Goal: Contribute content: Add original content to the website for others to see

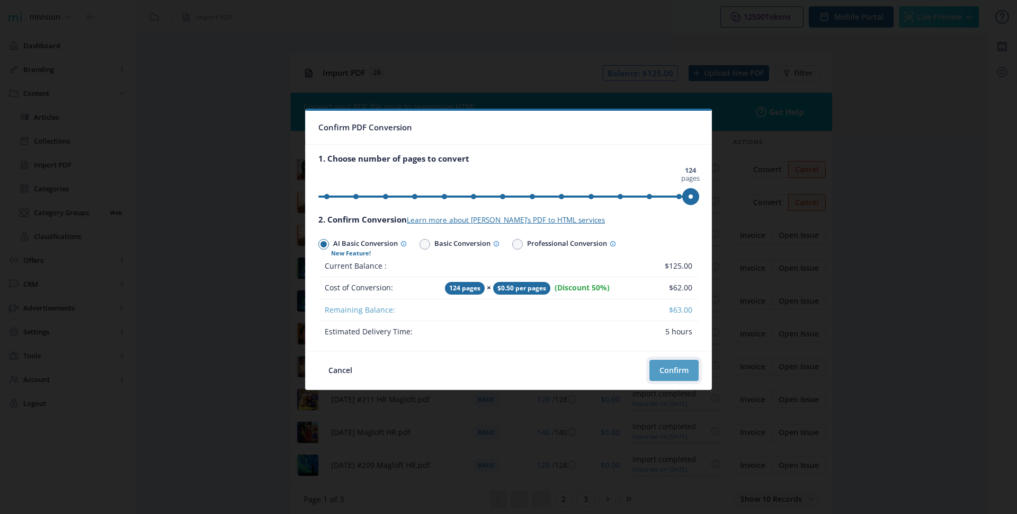
click at [668, 364] on button "Confirm" at bounding box center [673, 370] width 49 height 21
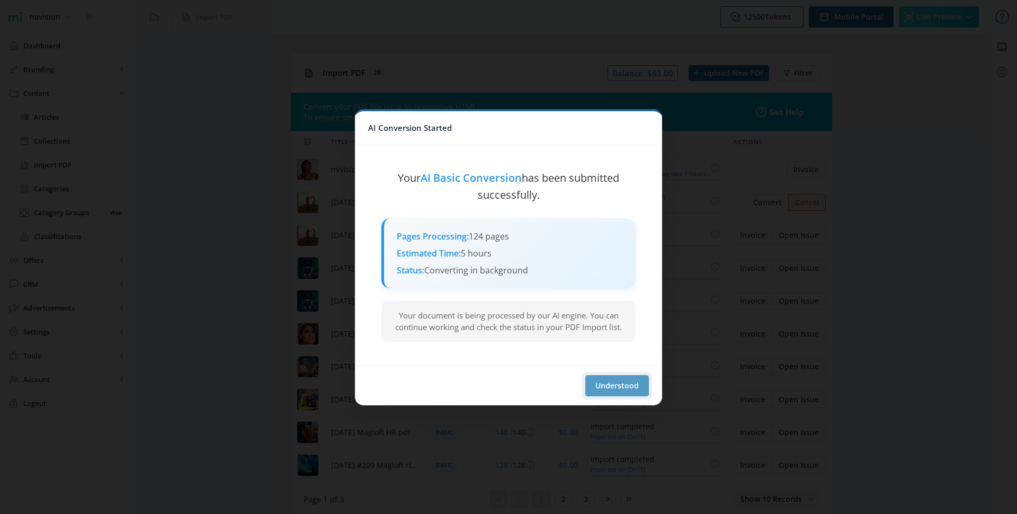
click at [614, 383] on button "Understood" at bounding box center [617, 385] width 64 height 21
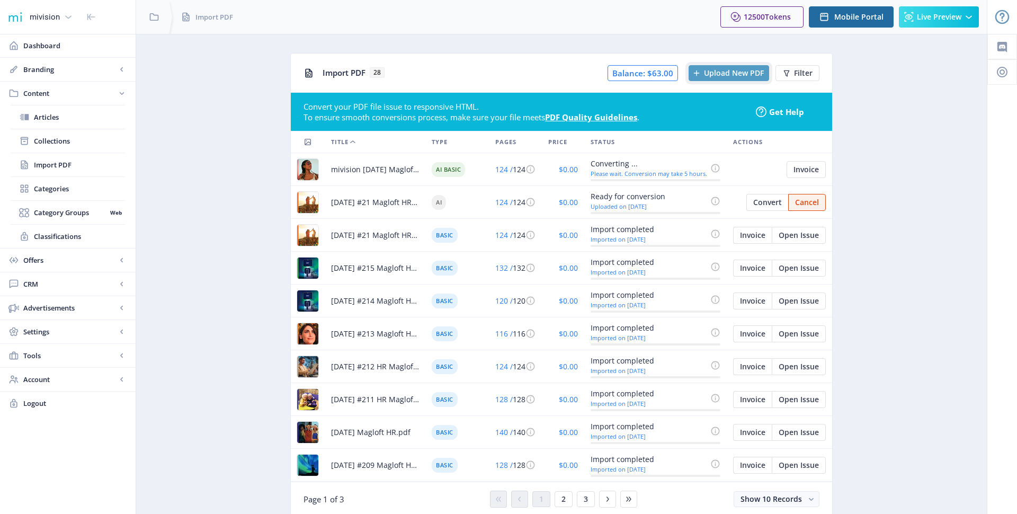
click at [744, 74] on span "Upload New PDF" at bounding box center [734, 73] width 60 height 8
click at [717, 77] on span "Upload New PDF" at bounding box center [734, 73] width 60 height 8
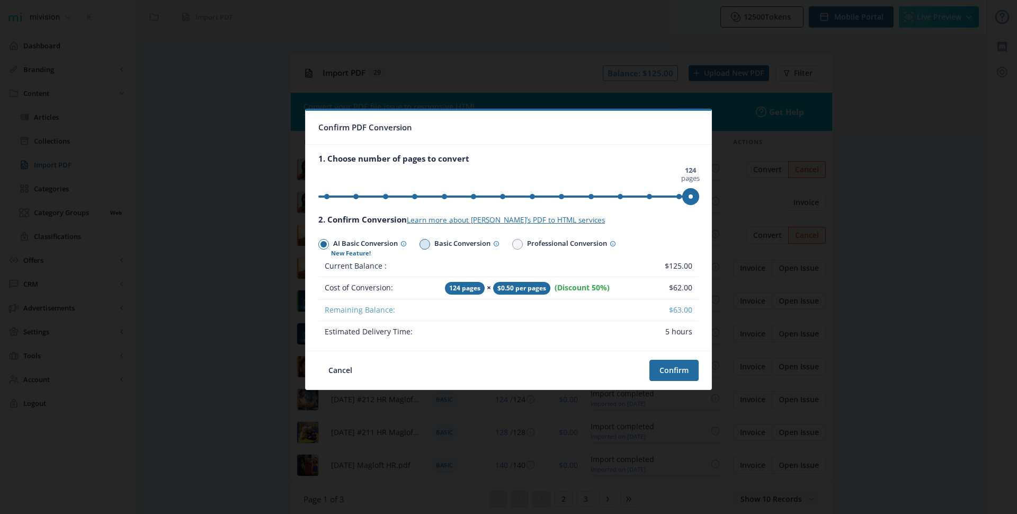
click at [463, 242] on span "Basic Conversion" at bounding box center [464, 244] width 69 height 15
click at [420, 244] on input "Basic Conversion" at bounding box center [419, 244] width 1 height 1
radio input "true"
click at [367, 252] on div at bounding box center [351, 255] width 40 height 7
click at [319, 245] on input "AI Basic Conversion" at bounding box center [318, 244] width 1 height 1
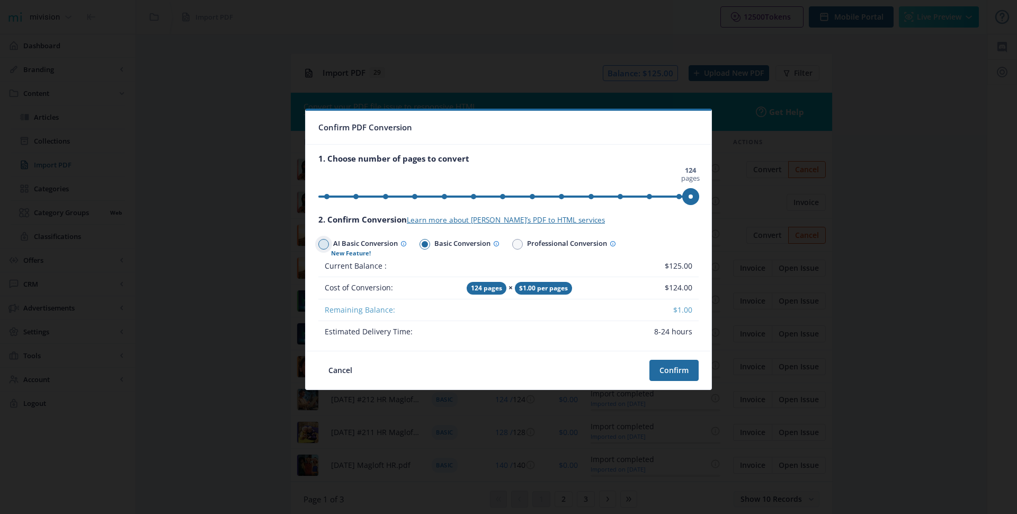
radio input "true"
click at [429, 239] on label "Basic Conversion" at bounding box center [465, 245] width 93 height 22
click at [420, 244] on input "Basic Conversion" at bounding box center [419, 244] width 1 height 1
radio input "true"
click at [670, 371] on button "Confirm" at bounding box center [673, 370] width 49 height 21
